Goal: Information Seeking & Learning: Learn about a topic

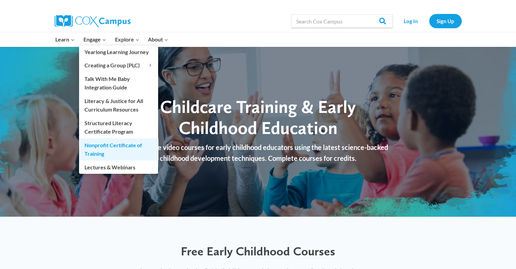
click at [114, 146] on link "Nonprofit Certificate of Training" at bounding box center [118, 149] width 79 height 22
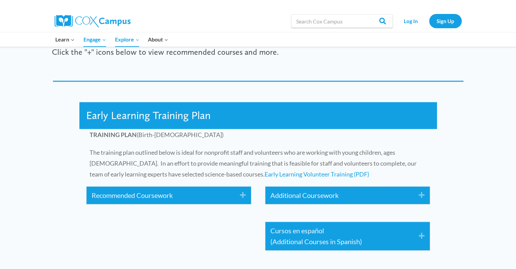
scroll to position [979, 0]
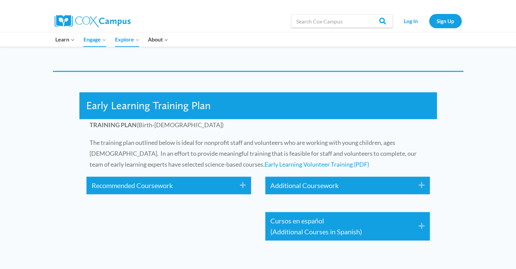
click at [243, 185] on icon "Expand" at bounding box center [240, 185] width 11 height 11
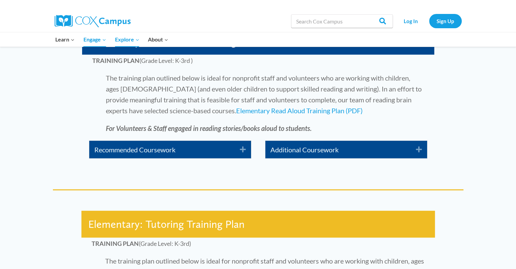
scroll to position [1667, 0]
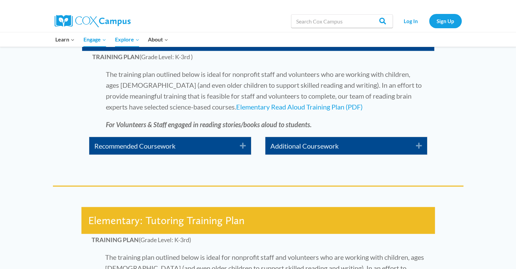
click at [242, 147] on icon "Expand" at bounding box center [240, 145] width 11 height 11
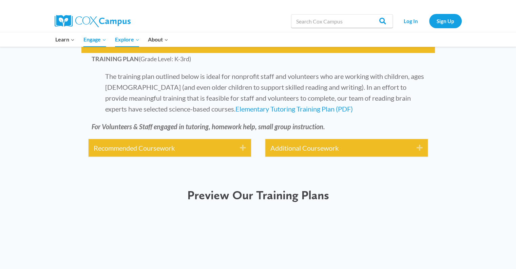
scroll to position [2055, 0]
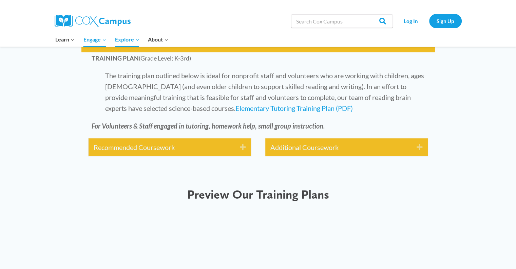
click at [244, 145] on icon "Expand" at bounding box center [240, 147] width 11 height 11
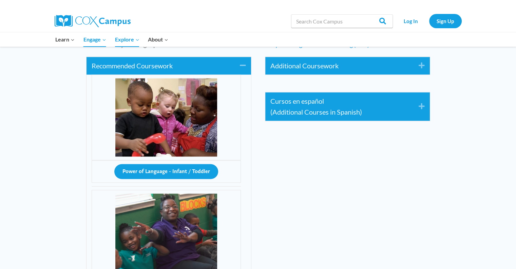
scroll to position [1142, 0]
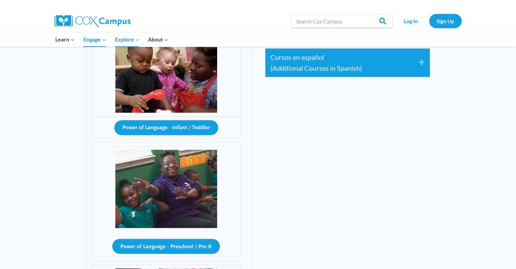
click at [256, 169] on div "Recommended Coursework Collapse Power of Language - Infant / Toddler Power of L…" at bounding box center [168, 257] width 179 height 502
click at [194, 125] on button "Power of Language - Infant / Toddler" at bounding box center [166, 127] width 104 height 15
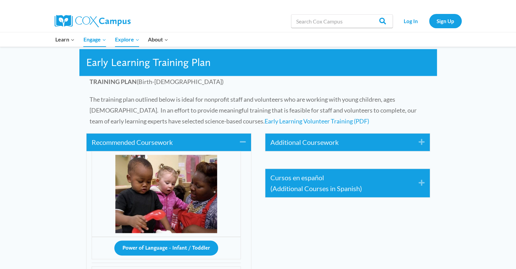
scroll to position [1002, 0]
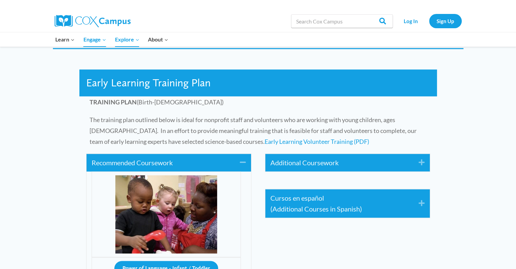
click at [423, 165] on icon "Expand" at bounding box center [419, 162] width 11 height 11
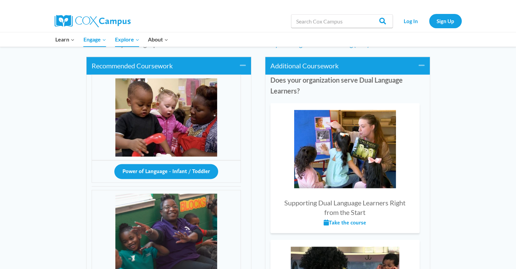
scroll to position [996, 0]
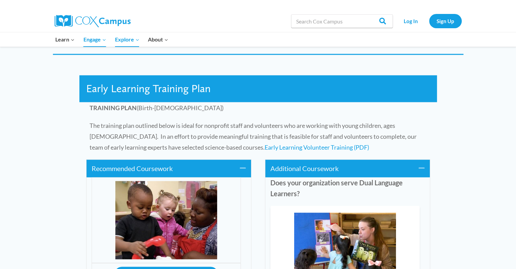
click at [422, 168] on icon "Collapse" at bounding box center [419, 168] width 11 height 11
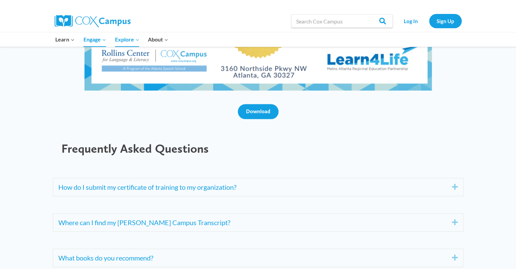
scroll to position [3384, 0]
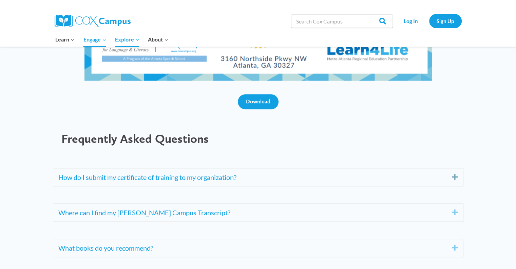
click at [452, 174] on icon "Expand" at bounding box center [452, 176] width 11 height 11
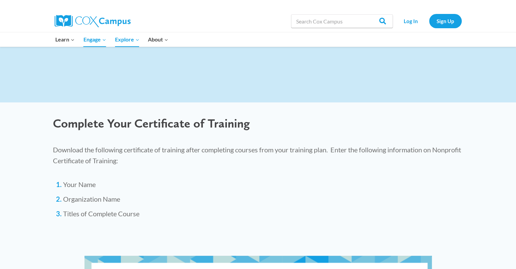
scroll to position [2835, 0]
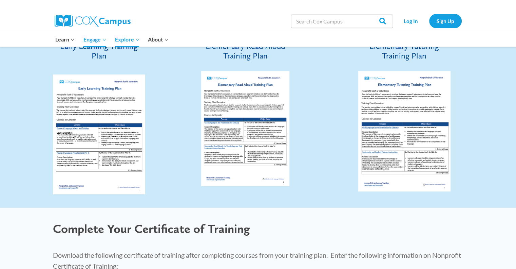
click at [67, 108] on img at bounding box center [99, 133] width 93 height 119
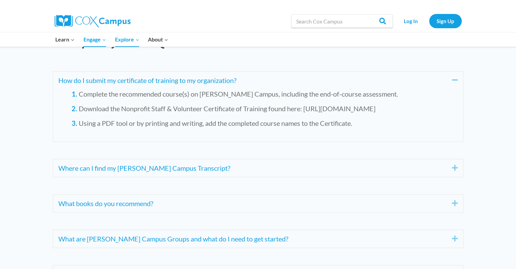
scroll to position [3485, 0]
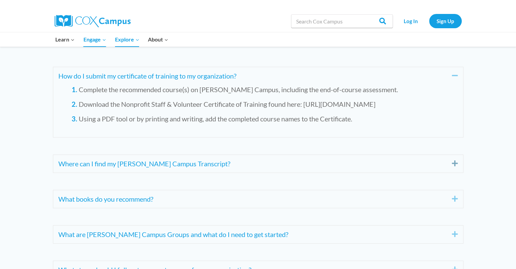
click at [455, 162] on icon "Expand" at bounding box center [452, 163] width 11 height 11
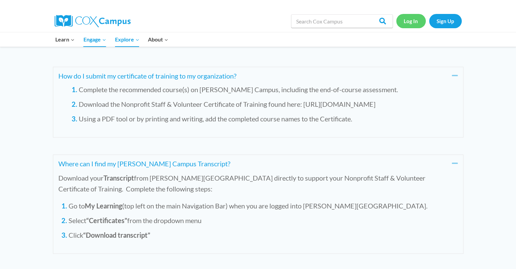
click at [410, 21] on link "Log In" at bounding box center [412, 21] width 30 height 14
